Goal: Obtain resource: Obtain resource

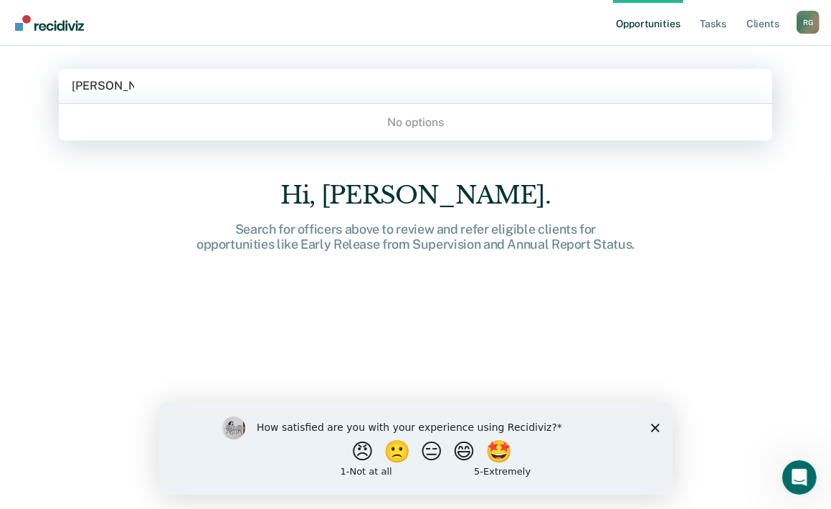
click at [245, 110] on div "No options" at bounding box center [416, 122] width 714 height 25
type input "[PERSON_NAME]"
click at [223, 78] on div at bounding box center [416, 85] width 688 height 17
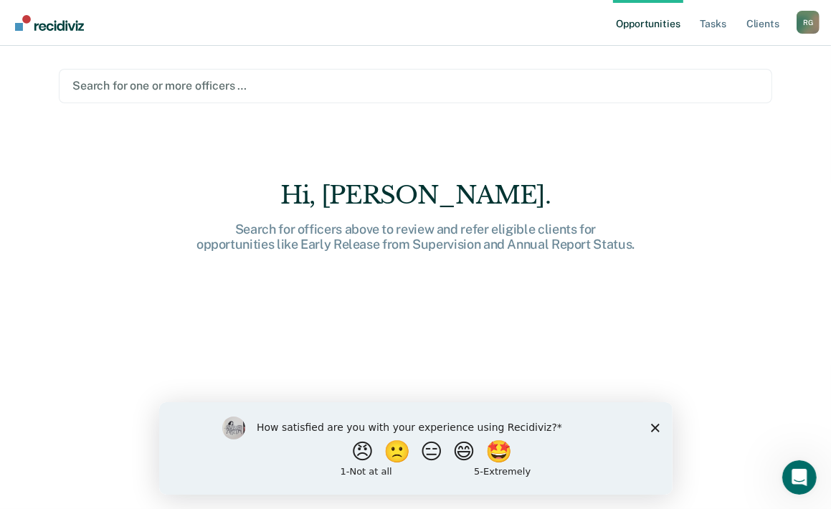
click at [235, 90] on div at bounding box center [415, 85] width 687 height 17
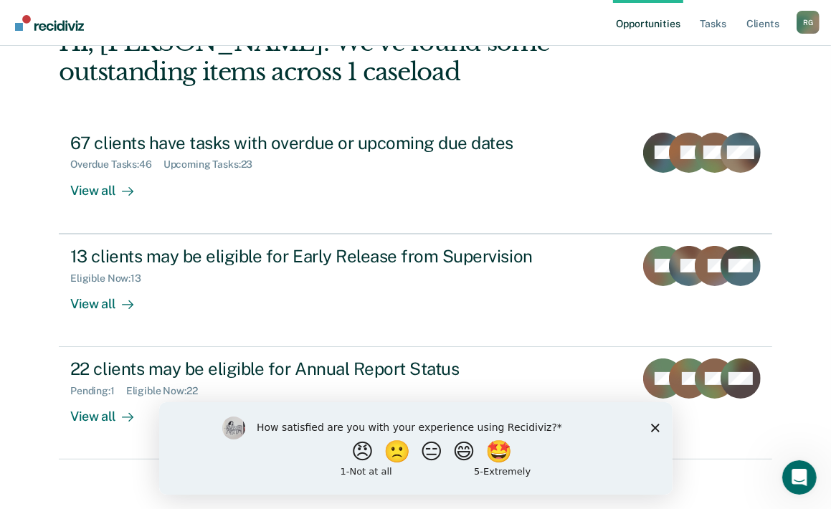
scroll to position [100, 0]
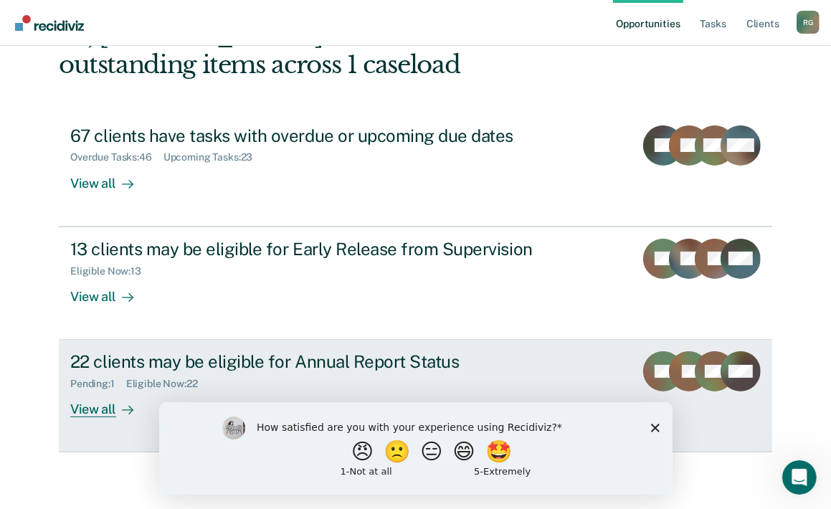
click at [85, 367] on div "22 clients may be eligible for Annual Report Status" at bounding box center [322, 362] width 504 height 21
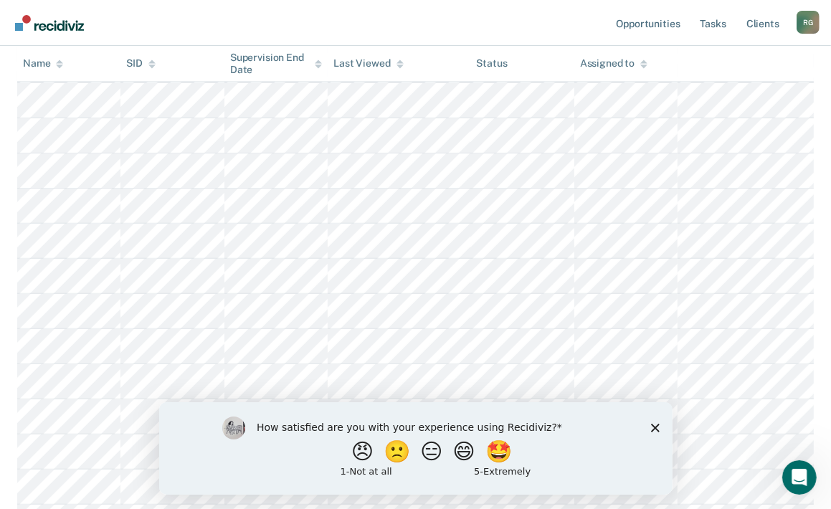
scroll to position [359, 0]
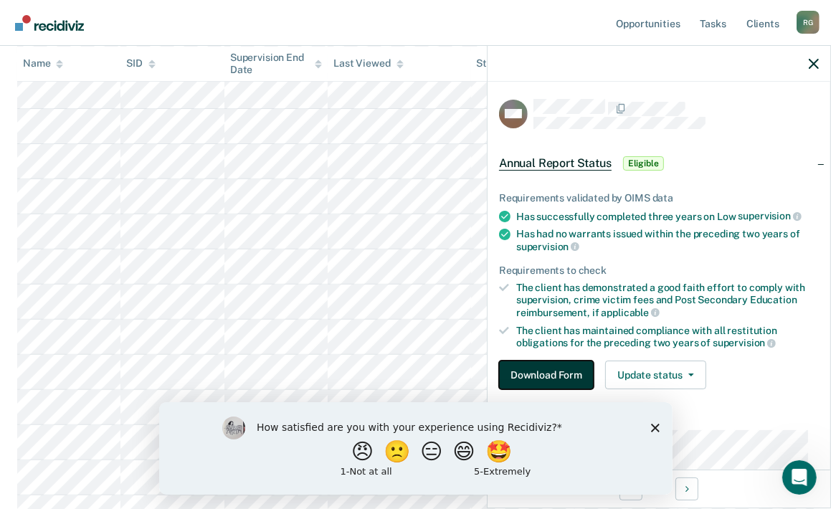
click at [545, 368] on button "Download Form" at bounding box center [546, 375] width 95 height 29
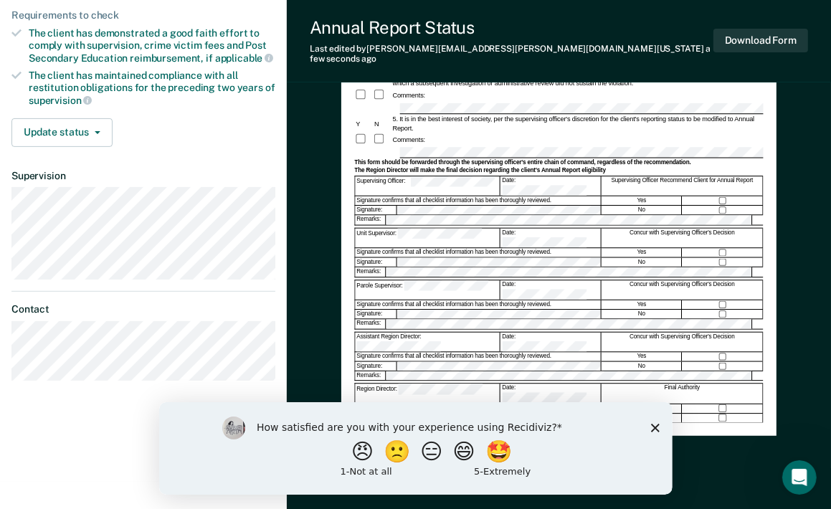
scroll to position [288, 0]
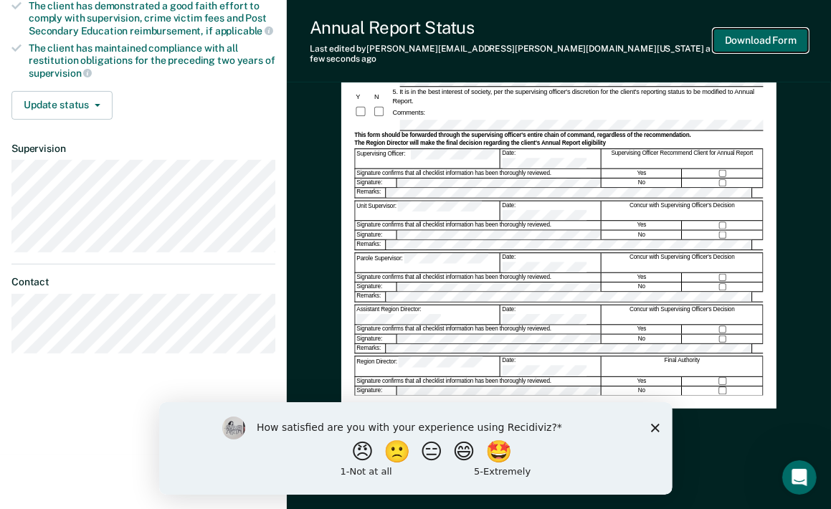
click at [731, 38] on button "Download Form" at bounding box center [761, 41] width 95 height 24
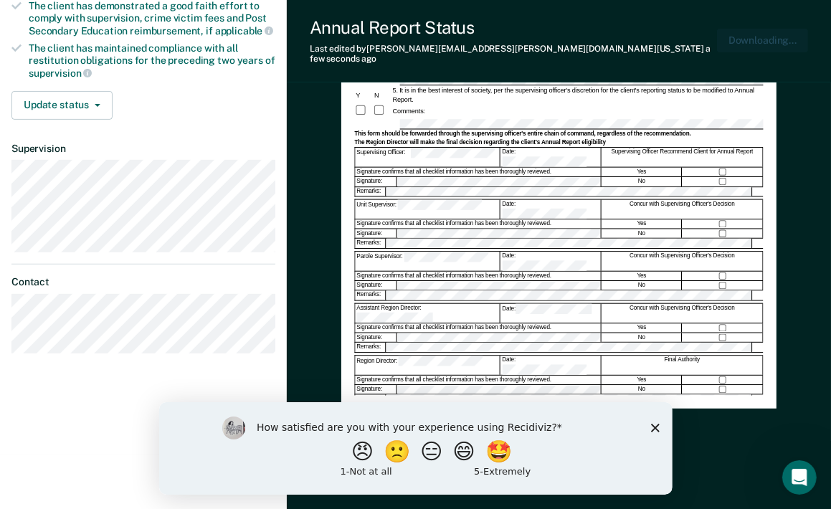
scroll to position [0, 0]
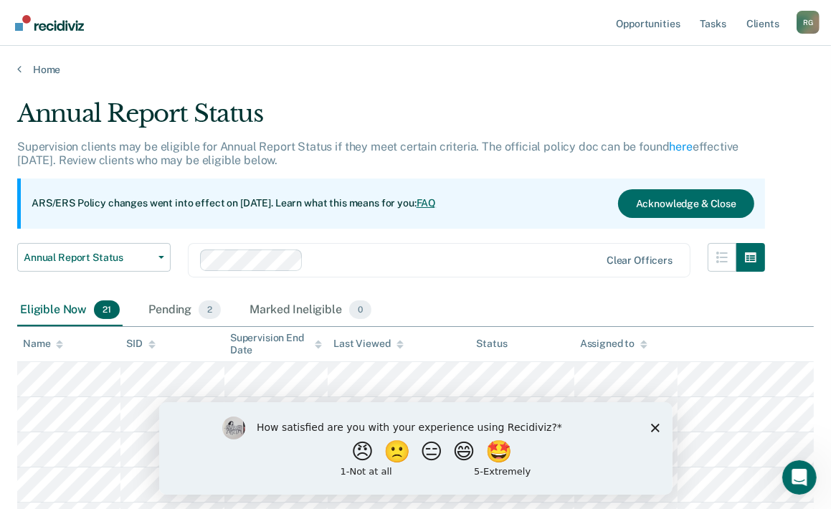
scroll to position [100, 0]
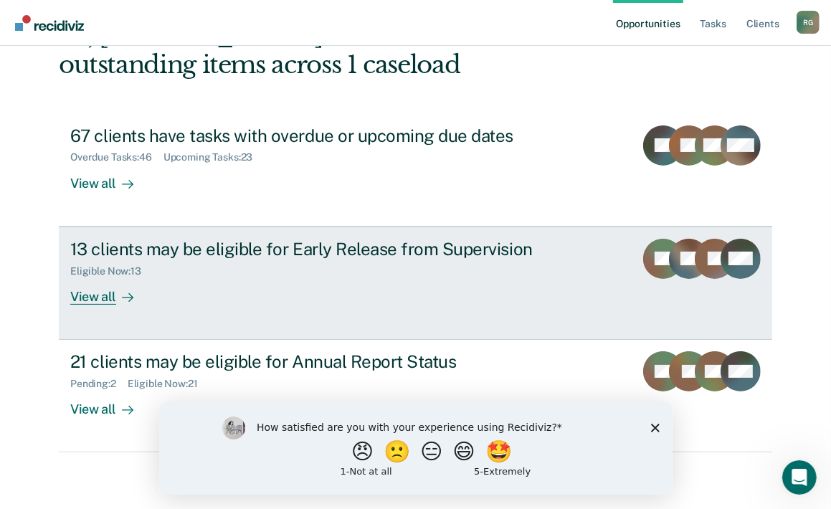
click at [320, 244] on div "13 clients may be eligible for Early Release from Supervision" at bounding box center [322, 249] width 504 height 21
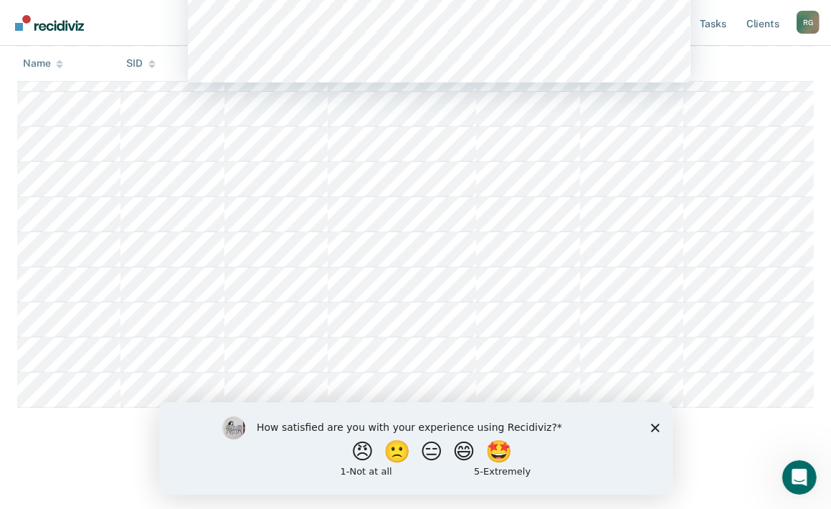
scroll to position [52, 0]
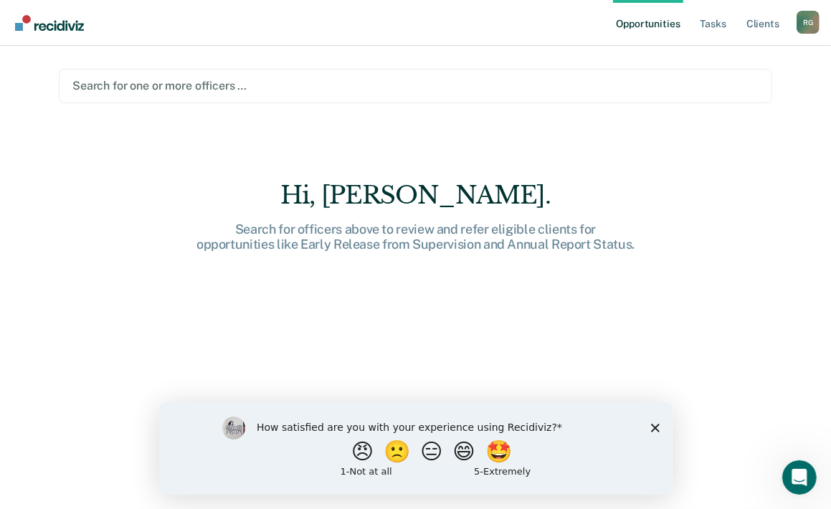
click at [232, 86] on div at bounding box center [415, 85] width 687 height 17
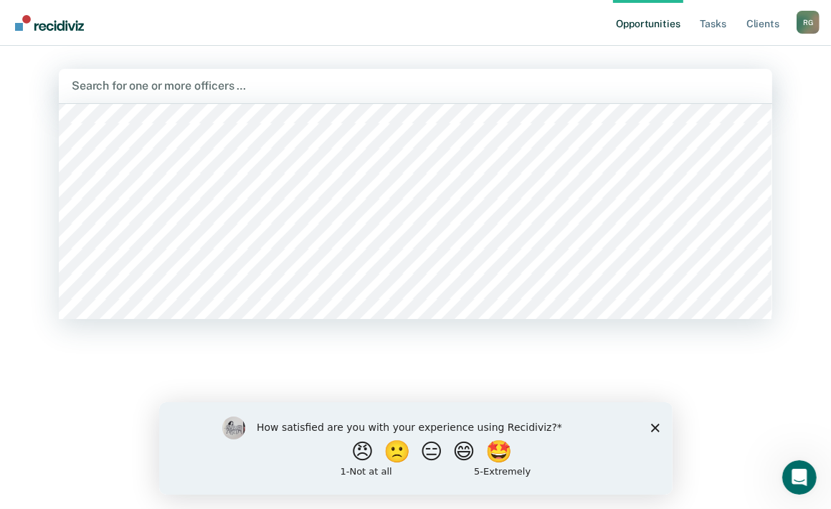
scroll to position [2367, 0]
type input "f"
type input "s"
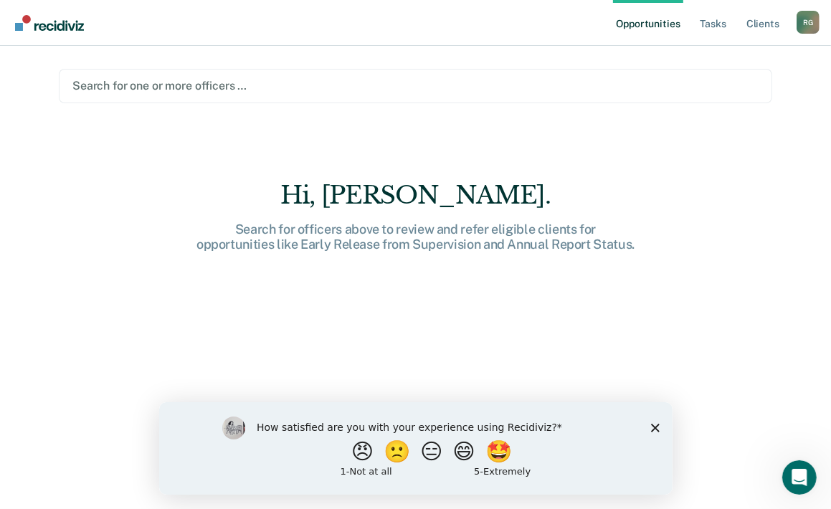
click at [234, 89] on div at bounding box center [415, 85] width 687 height 17
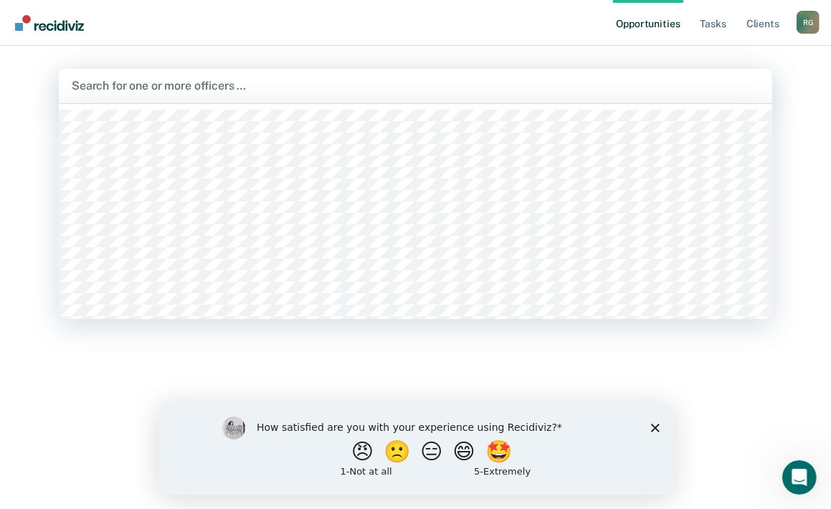
click at [238, 87] on div at bounding box center [416, 85] width 688 height 17
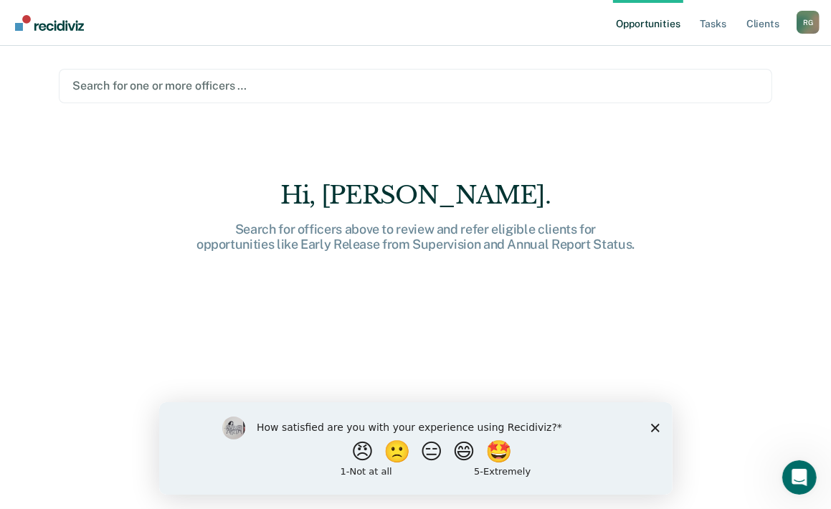
click at [235, 90] on div at bounding box center [415, 85] width 687 height 17
click at [237, 89] on div at bounding box center [415, 85] width 687 height 17
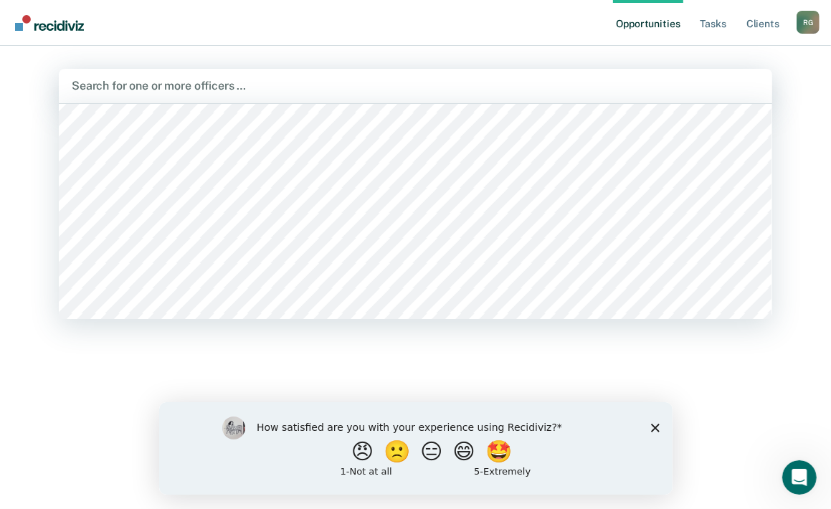
scroll to position [29563, 0]
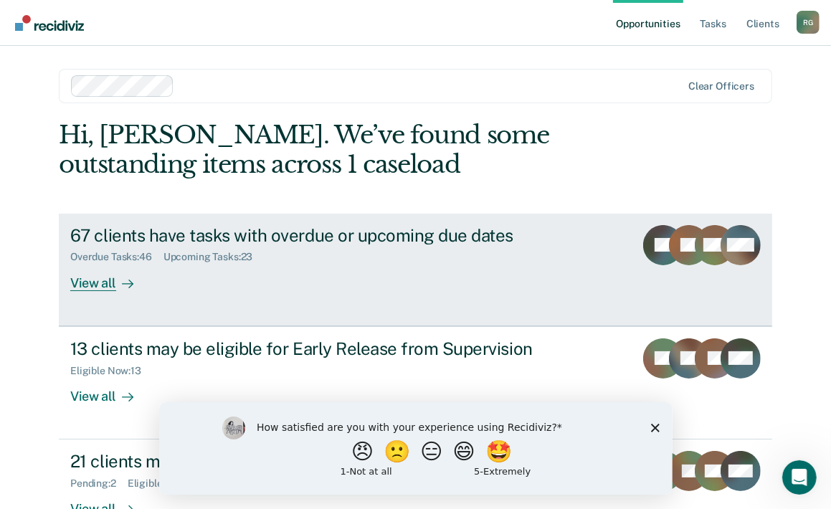
click at [216, 240] on div "67 clients have tasks with overdue or upcoming due dates" at bounding box center [322, 235] width 504 height 21
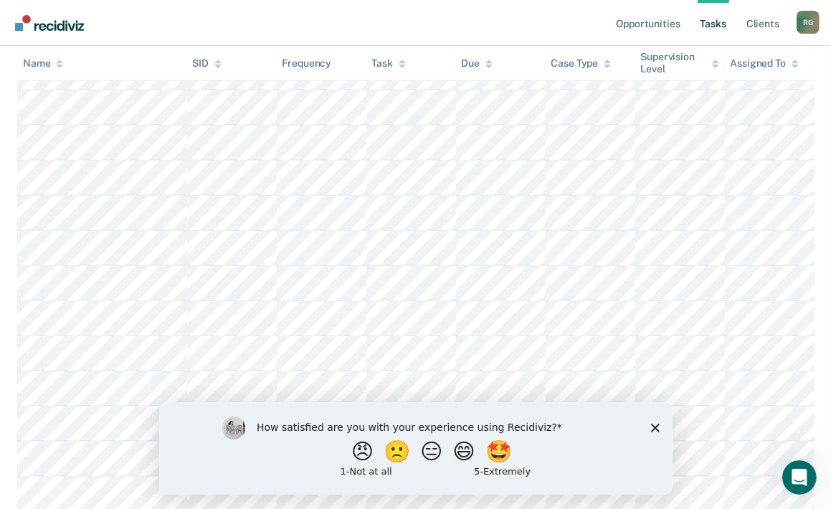
scroll to position [1031, 0]
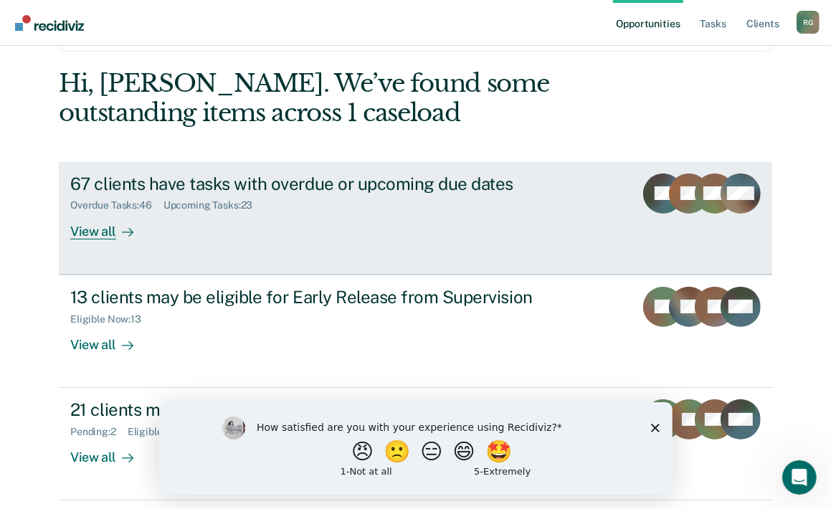
scroll to position [100, 0]
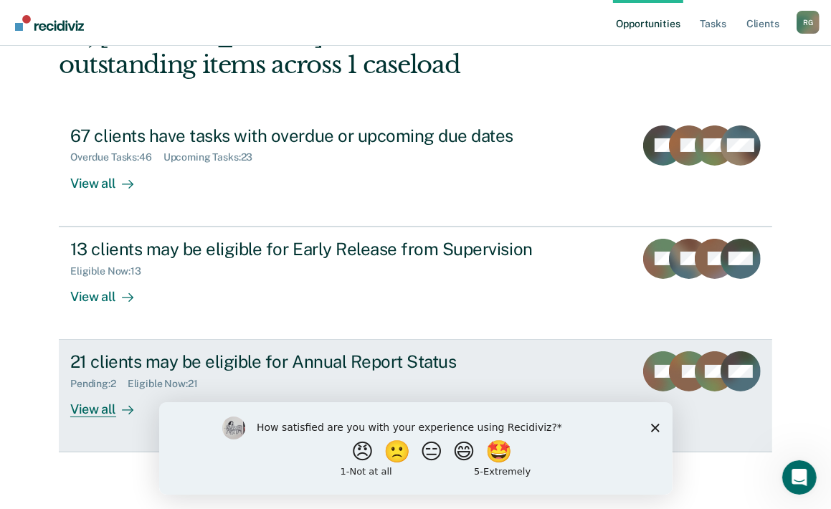
click at [90, 382] on div "Pending : 2" at bounding box center [98, 384] width 57 height 12
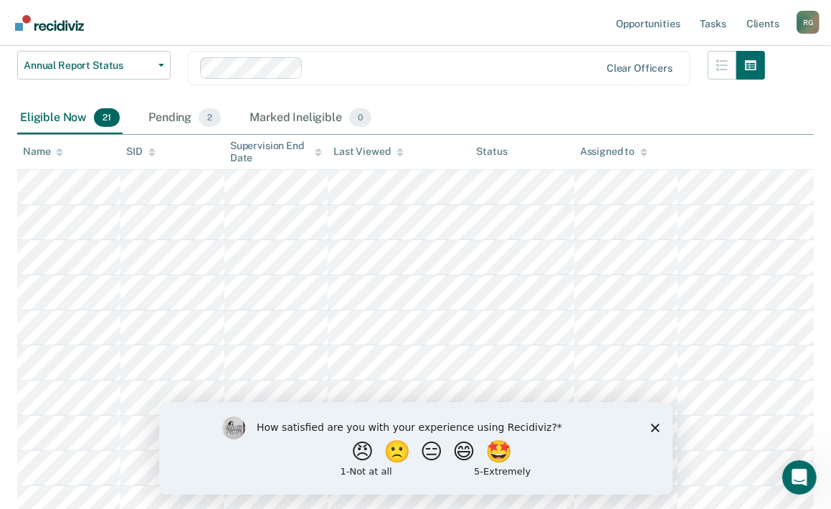
scroll to position [215, 0]
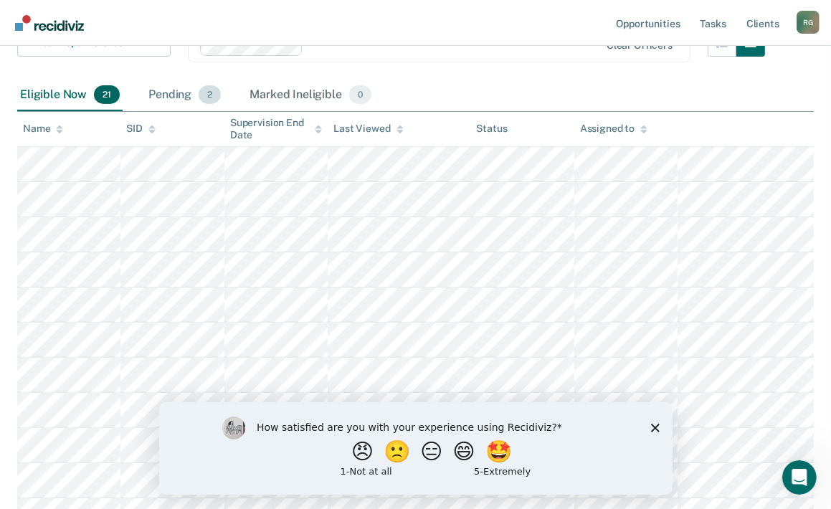
click at [166, 98] on div "Pending 2" at bounding box center [185, 96] width 78 height 32
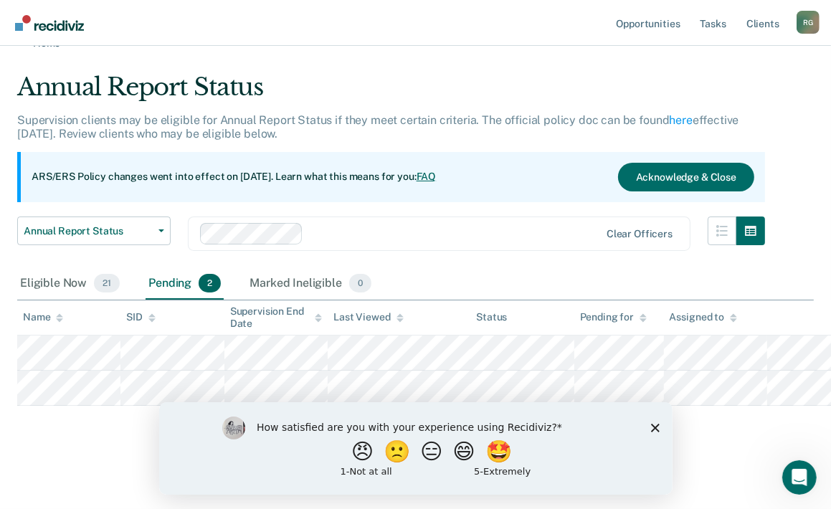
scroll to position [24, 0]
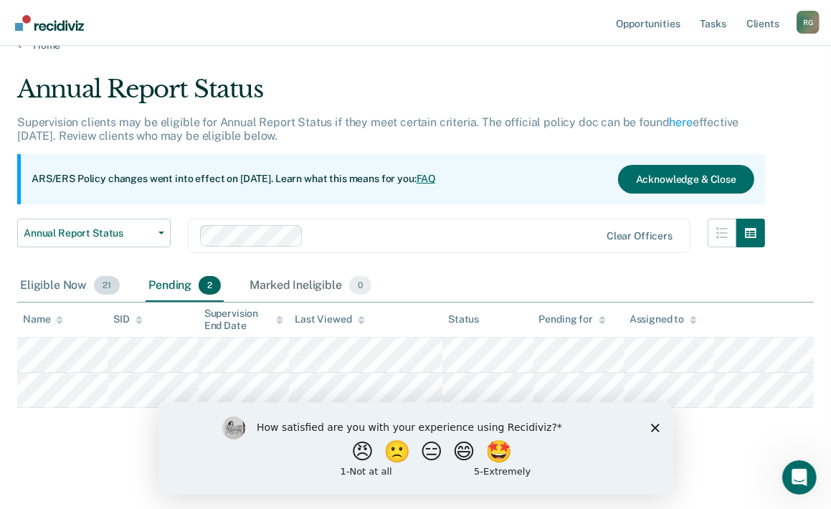
click at [43, 289] on div "Eligible Now 21" at bounding box center [69, 286] width 105 height 32
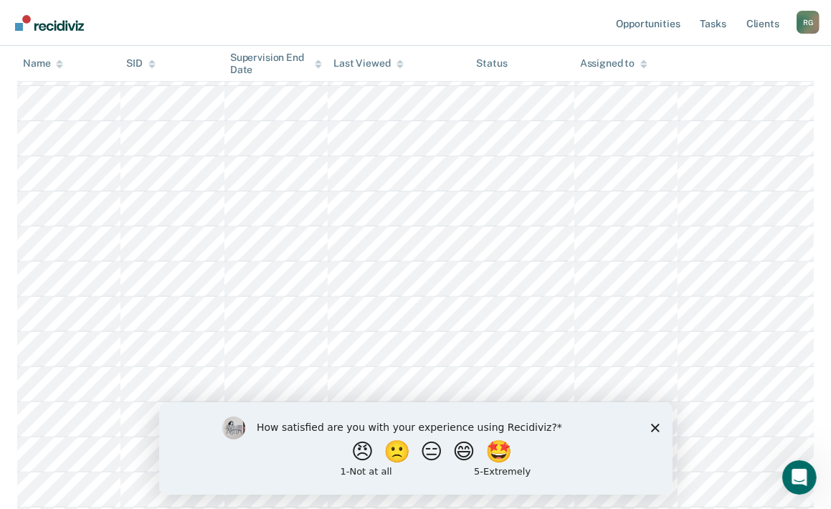
scroll to position [0, 0]
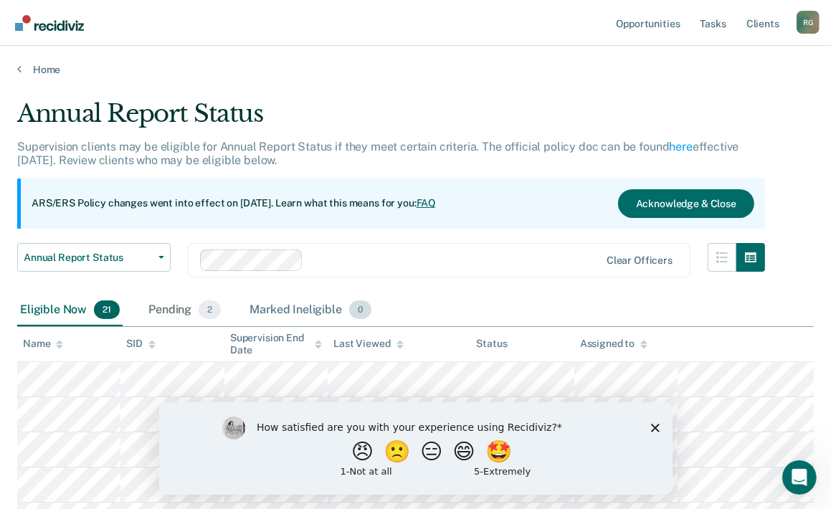
click at [304, 308] on div "Marked Ineligible 0" at bounding box center [311, 311] width 128 height 32
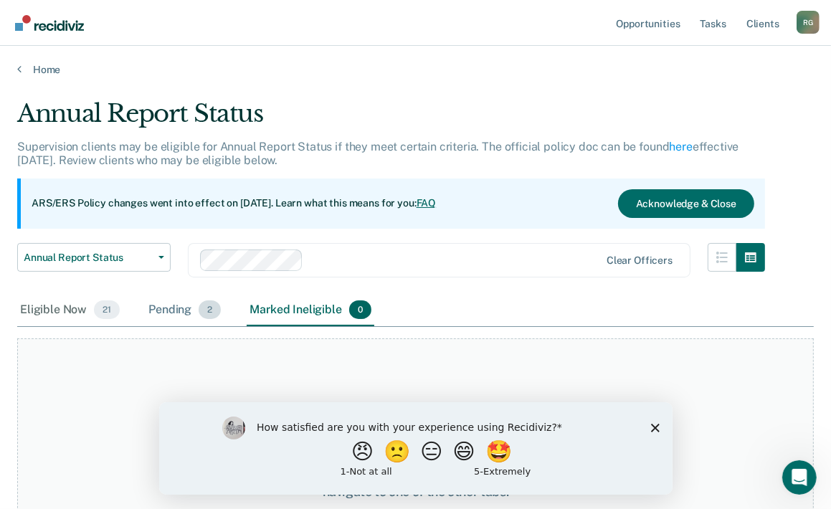
click at [185, 311] on div "Pending 2" at bounding box center [185, 311] width 78 height 32
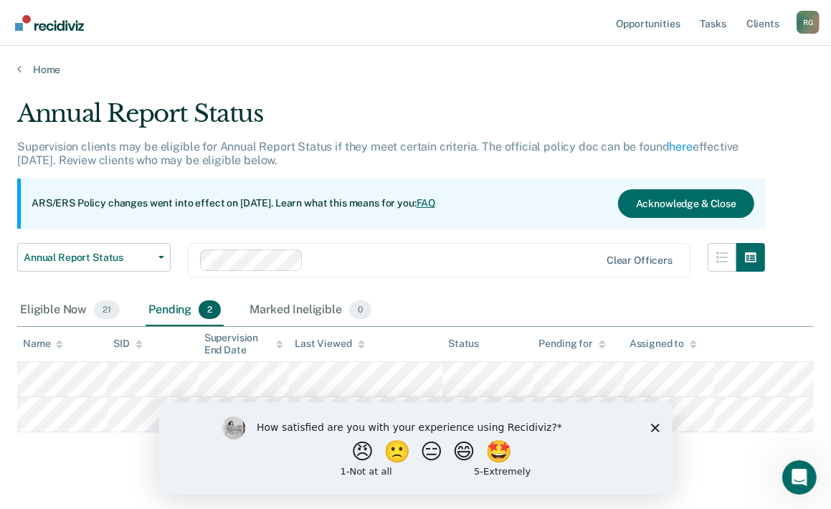
scroll to position [100, 0]
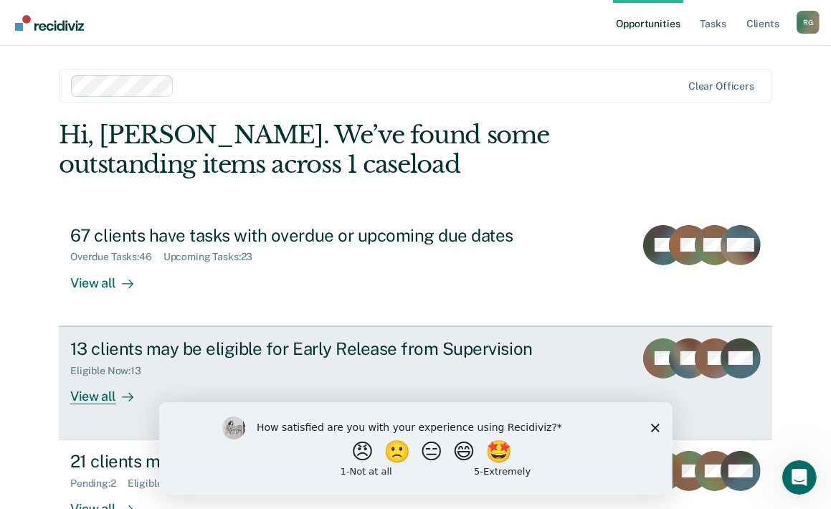
click at [224, 348] on div "13 clients may be eligible for Early Release from Supervision" at bounding box center [322, 349] width 504 height 21
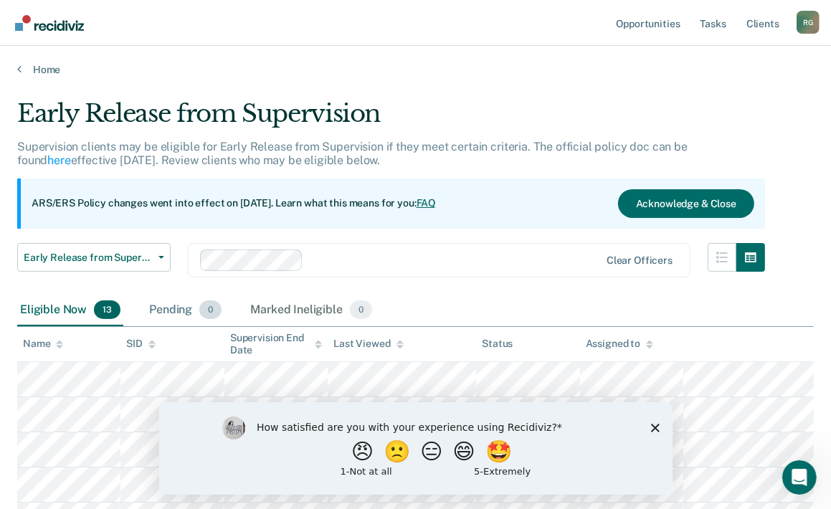
click at [161, 308] on div "Pending 0" at bounding box center [185, 311] width 78 height 32
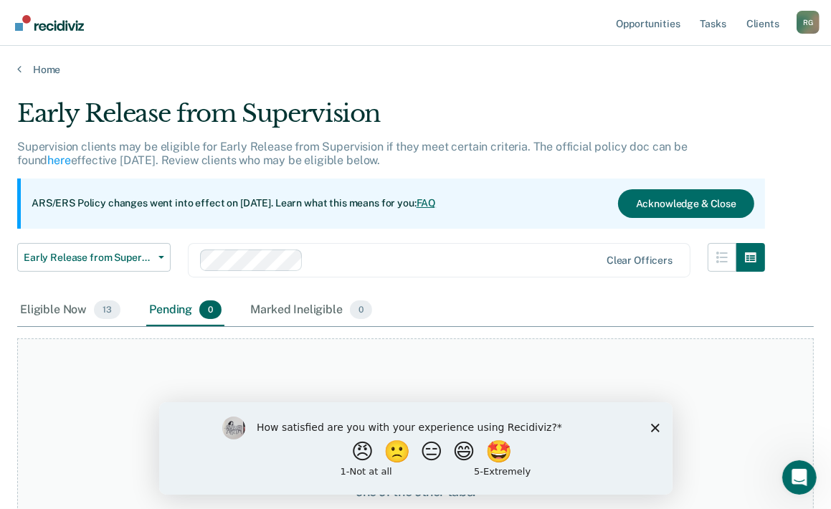
click at [187, 310] on div "Pending 0" at bounding box center [185, 311] width 78 height 32
click at [54, 302] on div "Eligible Now 13" at bounding box center [70, 311] width 106 height 32
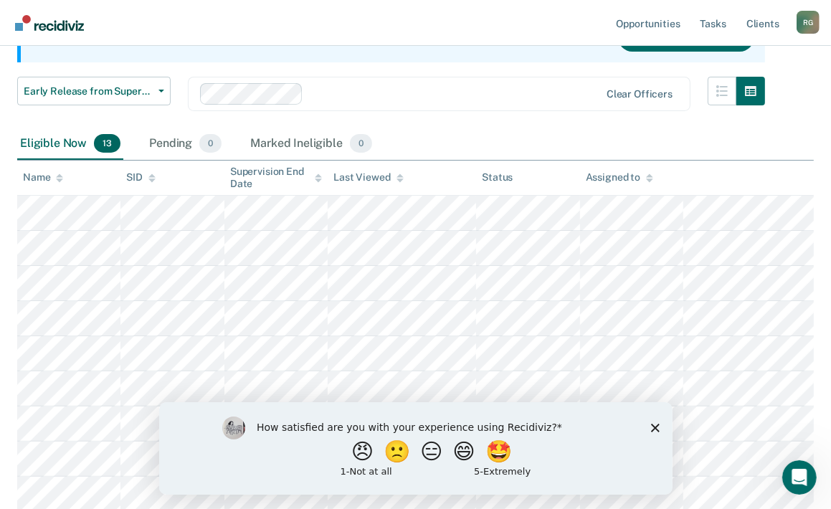
scroll to position [52, 0]
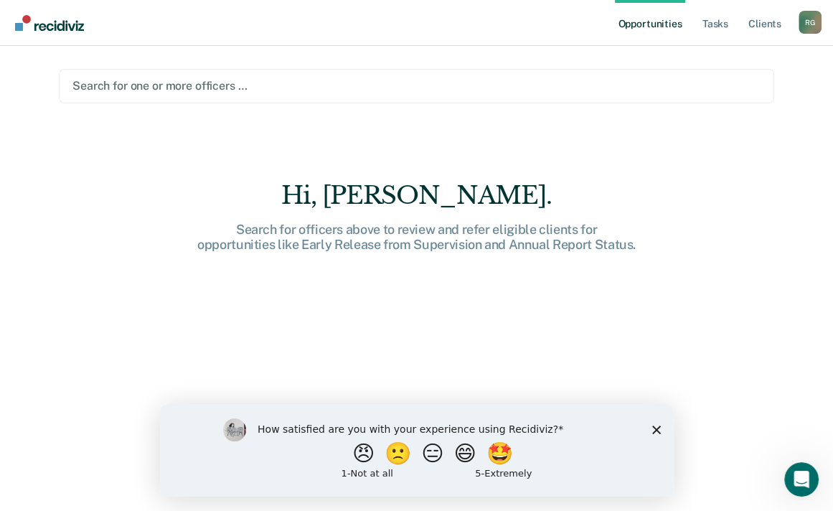
click at [327, 212] on div "Hi, Robert. Search for officers above to review and refer eligible clients for …" at bounding box center [416, 217] width 459 height 72
click at [651, 427] on icon "Close survey" at bounding box center [655, 429] width 9 height 9
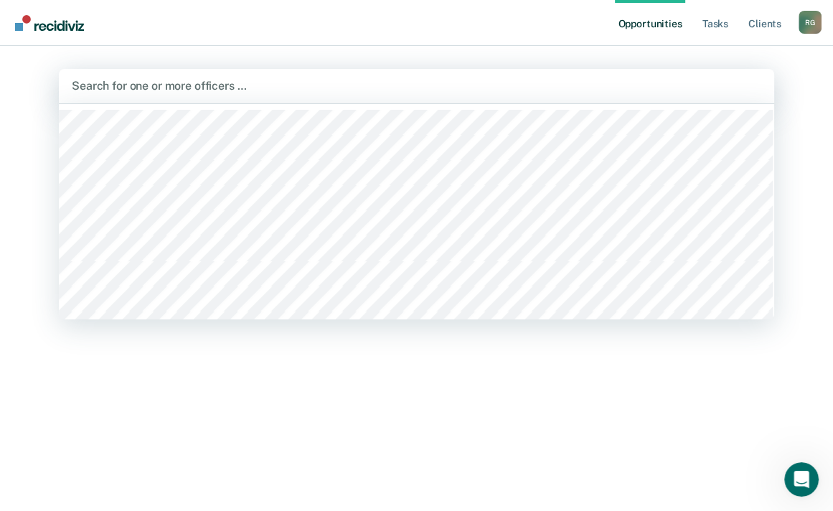
click at [244, 87] on div at bounding box center [416, 85] width 689 height 17
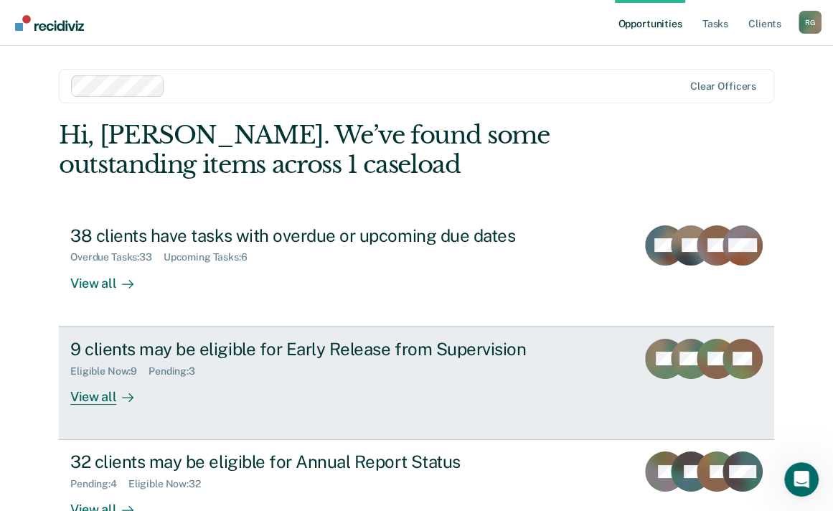
click at [166, 371] on div "Pending : 3" at bounding box center [178, 371] width 58 height 12
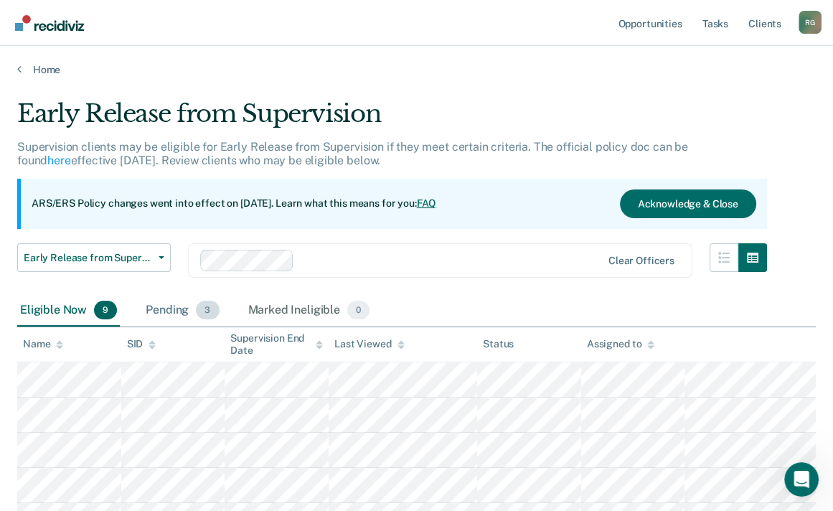
click at [169, 308] on div "Pending 3" at bounding box center [182, 311] width 79 height 32
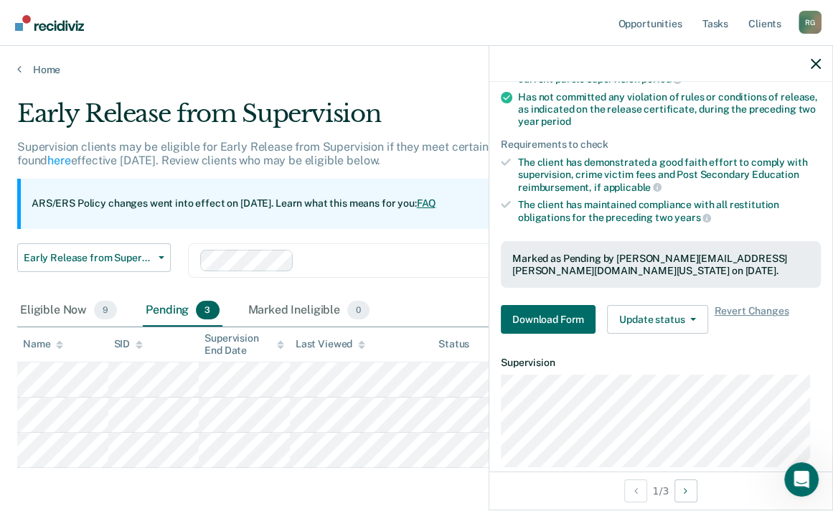
scroll to position [215, 0]
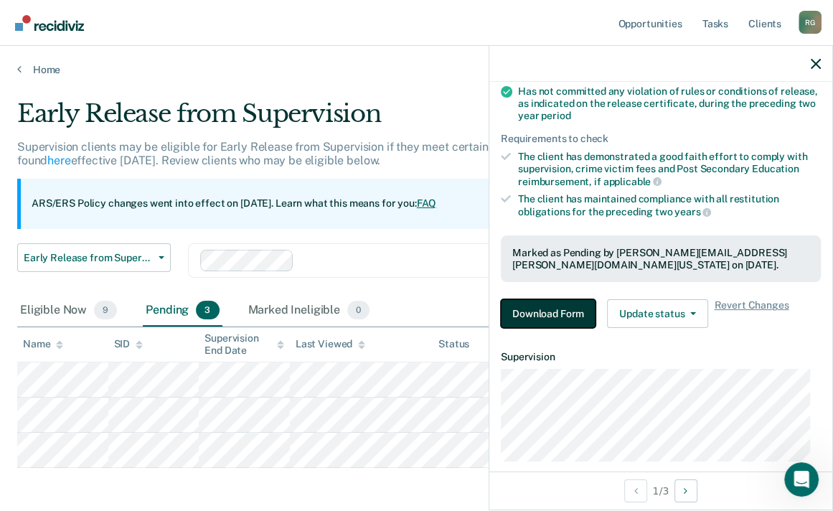
click at [558, 303] on button "Download Form" at bounding box center [548, 313] width 95 height 29
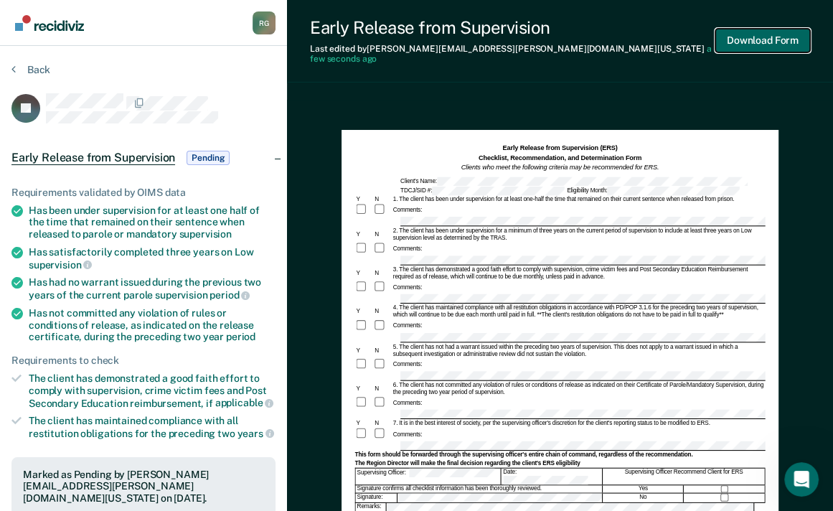
click at [759, 36] on button "Download Form" at bounding box center [762, 41] width 95 height 24
